Goal: Task Accomplishment & Management: Understand process/instructions

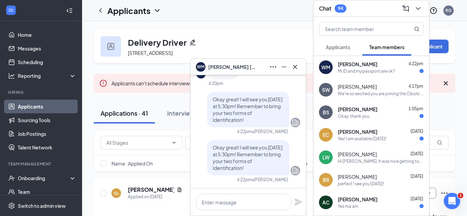
click at [291, 67] on icon "Cross" at bounding box center [295, 67] width 8 height 8
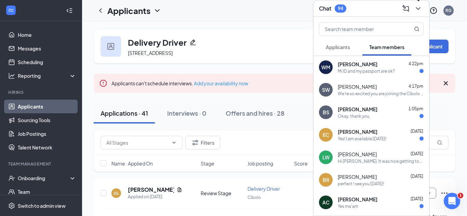
click at [421, 11] on icon "ChevronDown" at bounding box center [418, 8] width 8 height 8
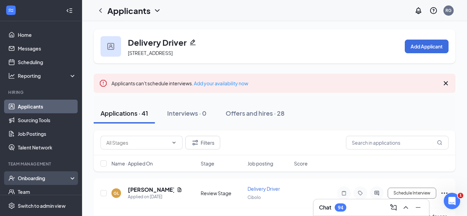
click at [18, 181] on div "Onboarding" at bounding box center [44, 178] width 53 height 7
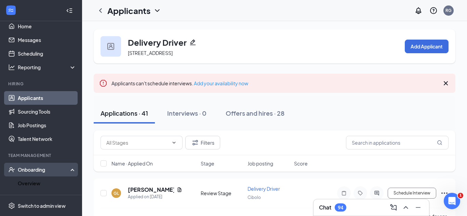
scroll to position [9, 0]
click at [29, 182] on link "Overview" at bounding box center [47, 183] width 58 height 14
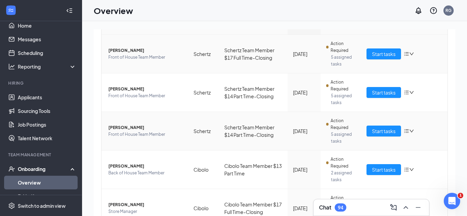
scroll to position [88, 0]
click at [373, 167] on span "Start tasks" at bounding box center [384, 170] width 24 height 8
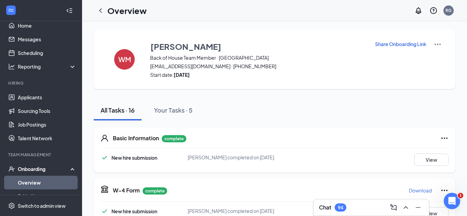
click at [381, 40] on button "Share Onboarding Link" at bounding box center [400, 44] width 52 height 8
type textarea "Hi [PERSON_NAME], This is a gentle reminder to complete your onboarding before …"
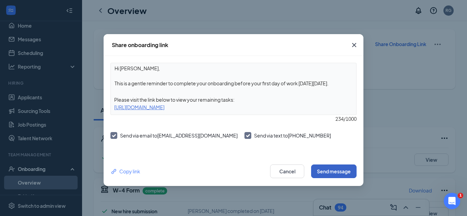
click at [337, 172] on button "Send message" at bounding box center [333, 172] width 45 height 14
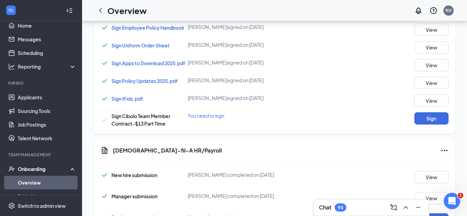
scroll to position [309, 0]
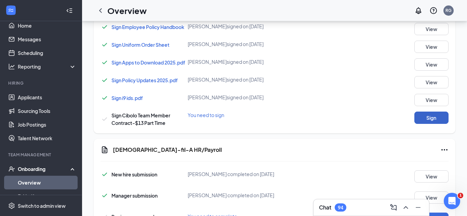
click at [424, 120] on button "Sign" at bounding box center [431, 118] width 34 height 12
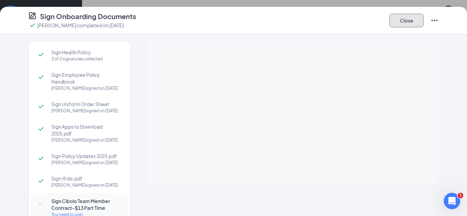
click at [413, 24] on button "Close" at bounding box center [406, 21] width 34 height 14
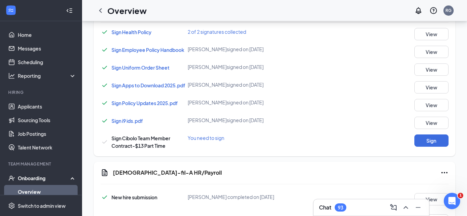
scroll to position [288, 0]
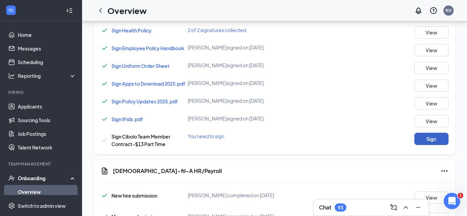
click at [423, 143] on button "Sign" at bounding box center [431, 139] width 34 height 12
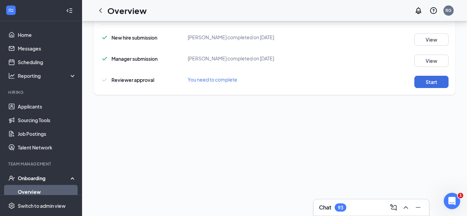
scroll to position [483, 0]
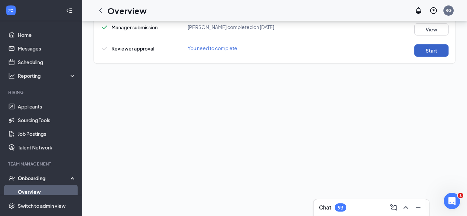
click at [427, 47] on button "Start" at bounding box center [431, 50] width 34 height 12
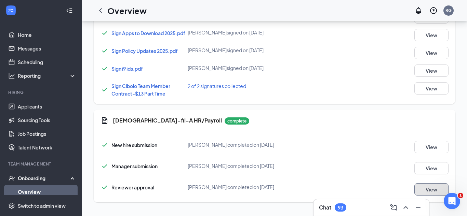
scroll to position [0, 0]
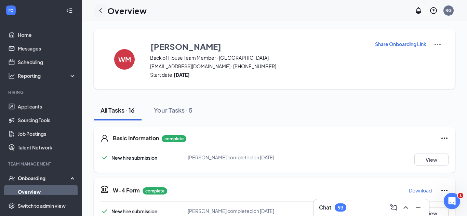
click at [97, 8] on icon "ChevronLeft" at bounding box center [100, 10] width 8 height 8
